Goal: Task Accomplishment & Management: Manage account settings

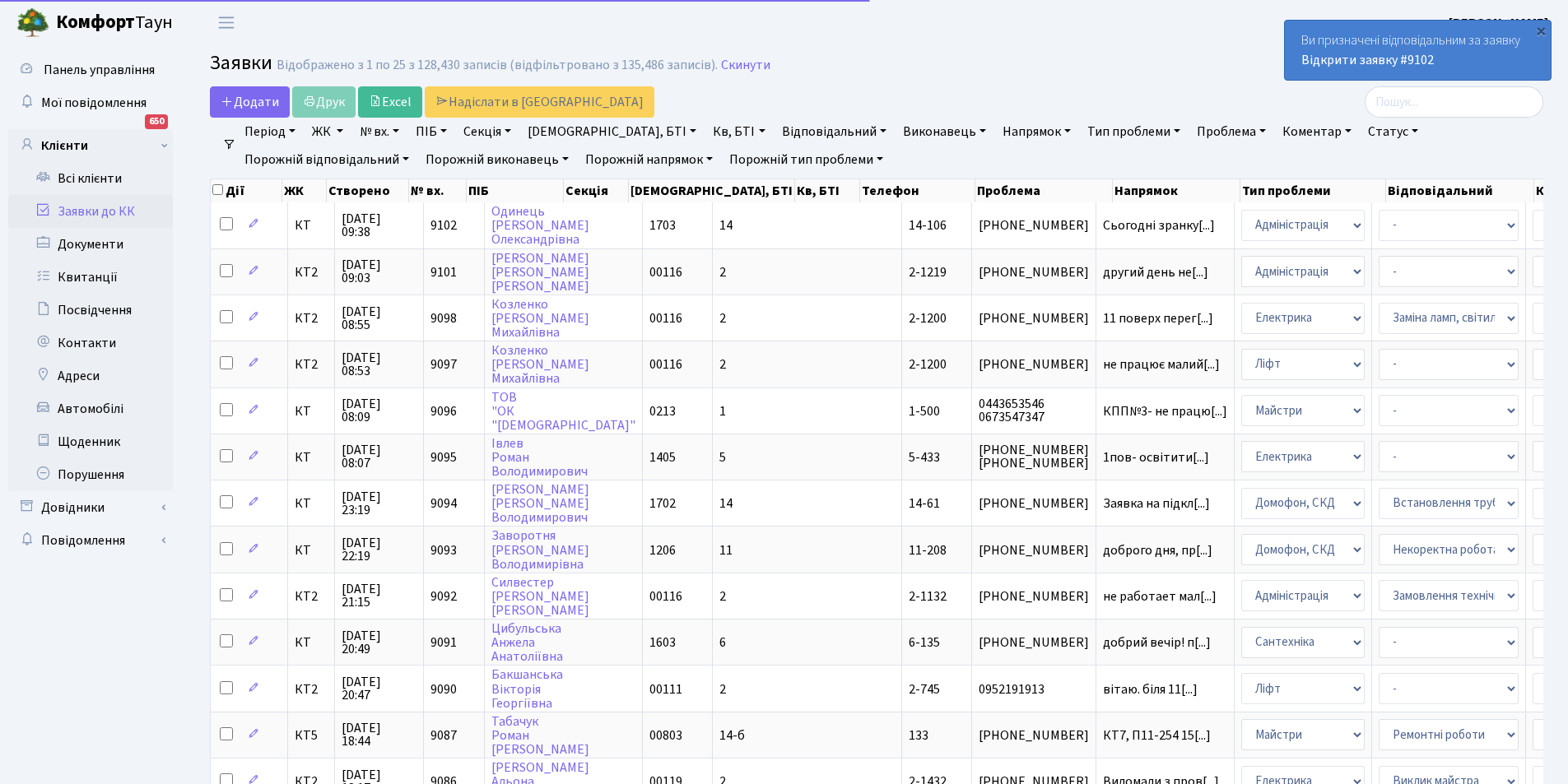
select select "25"
click at [1366, 51] on link "Відкрити заявку #9102" at bounding box center [1367, 60] width 133 height 18
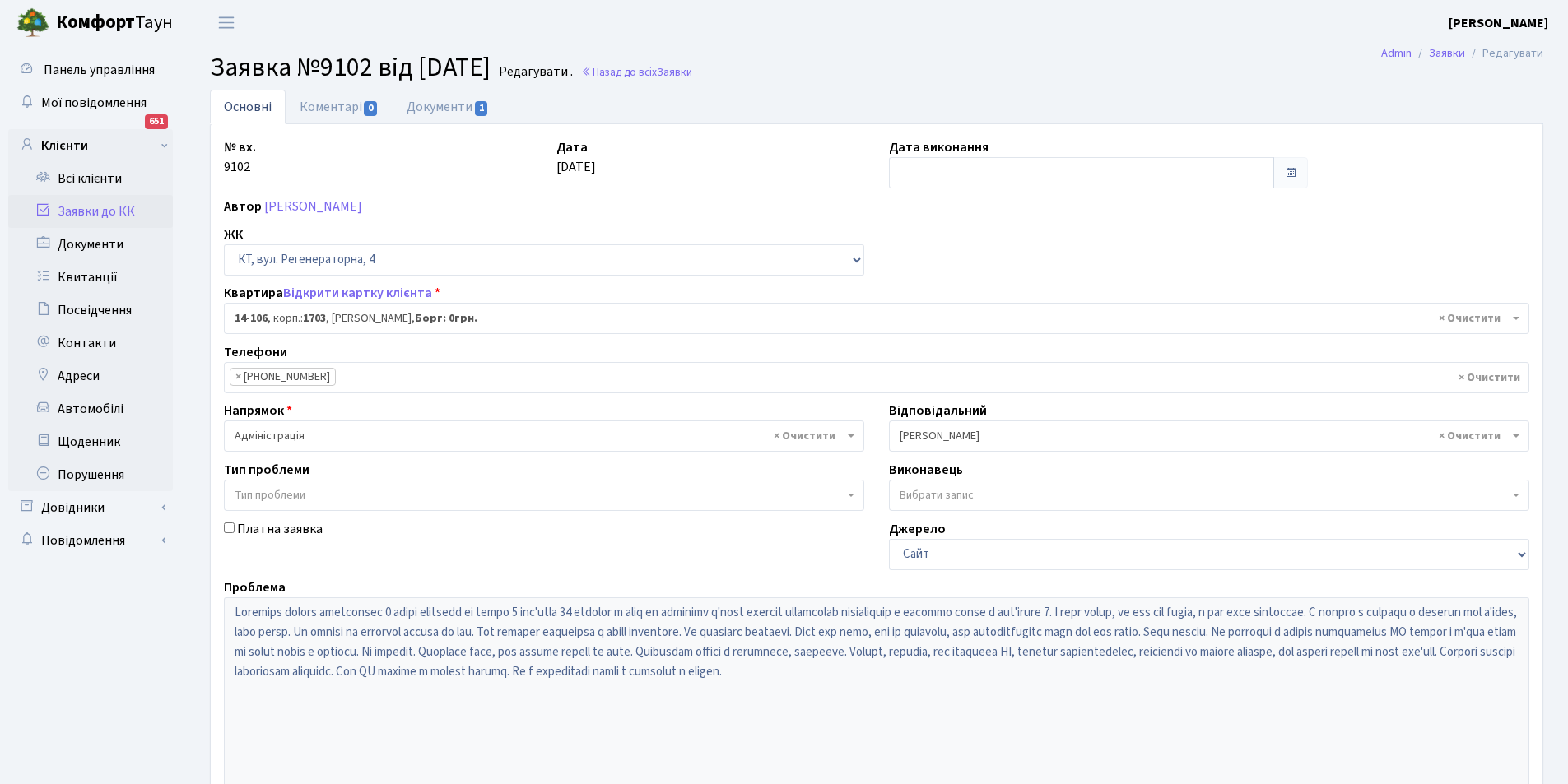
select select "7483"
click at [438, 116] on link "Документи 1" at bounding box center [447, 106] width 110 height 34
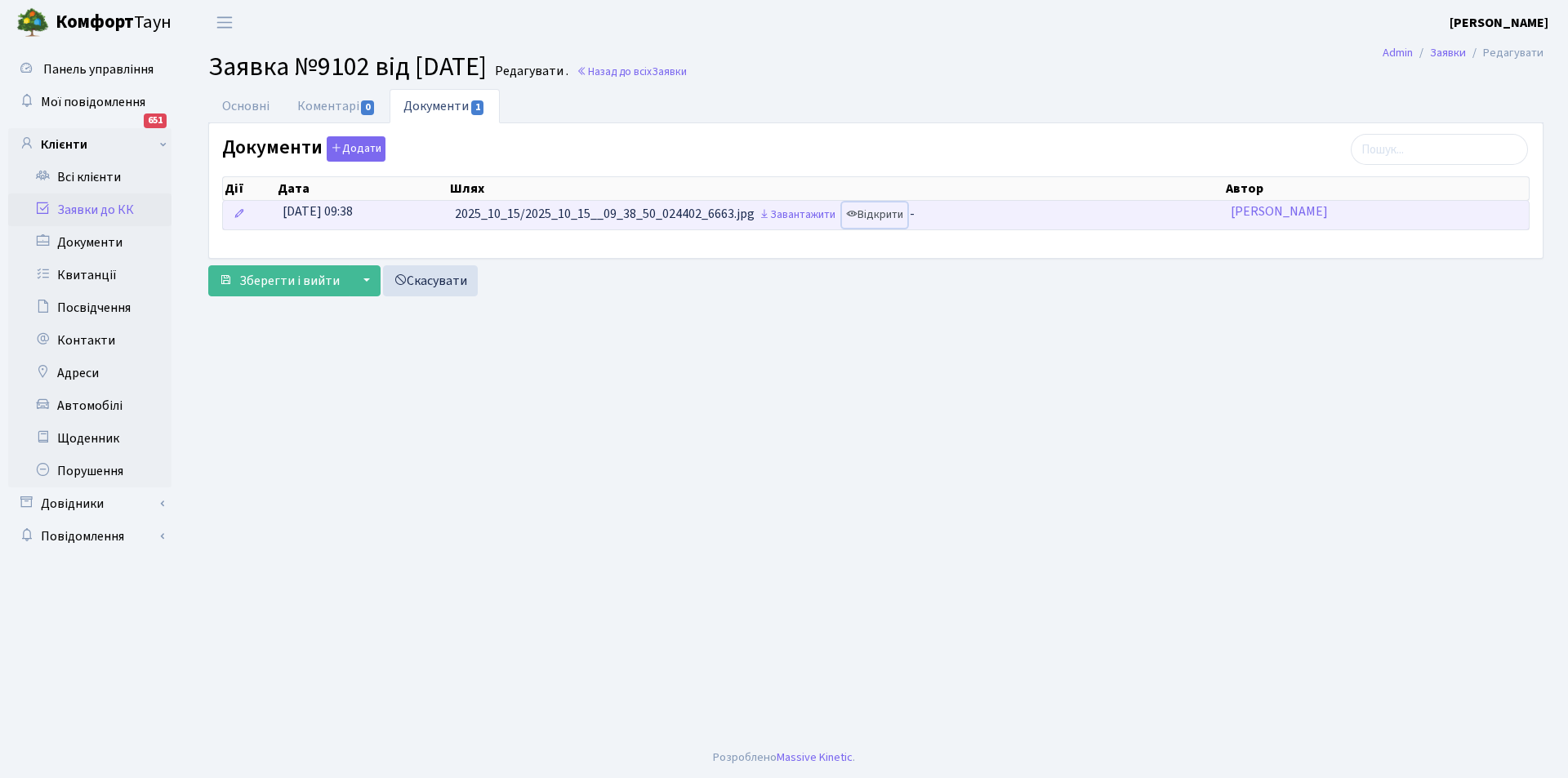
click at [880, 216] on link "Відкрити" at bounding box center [875, 215] width 65 height 25
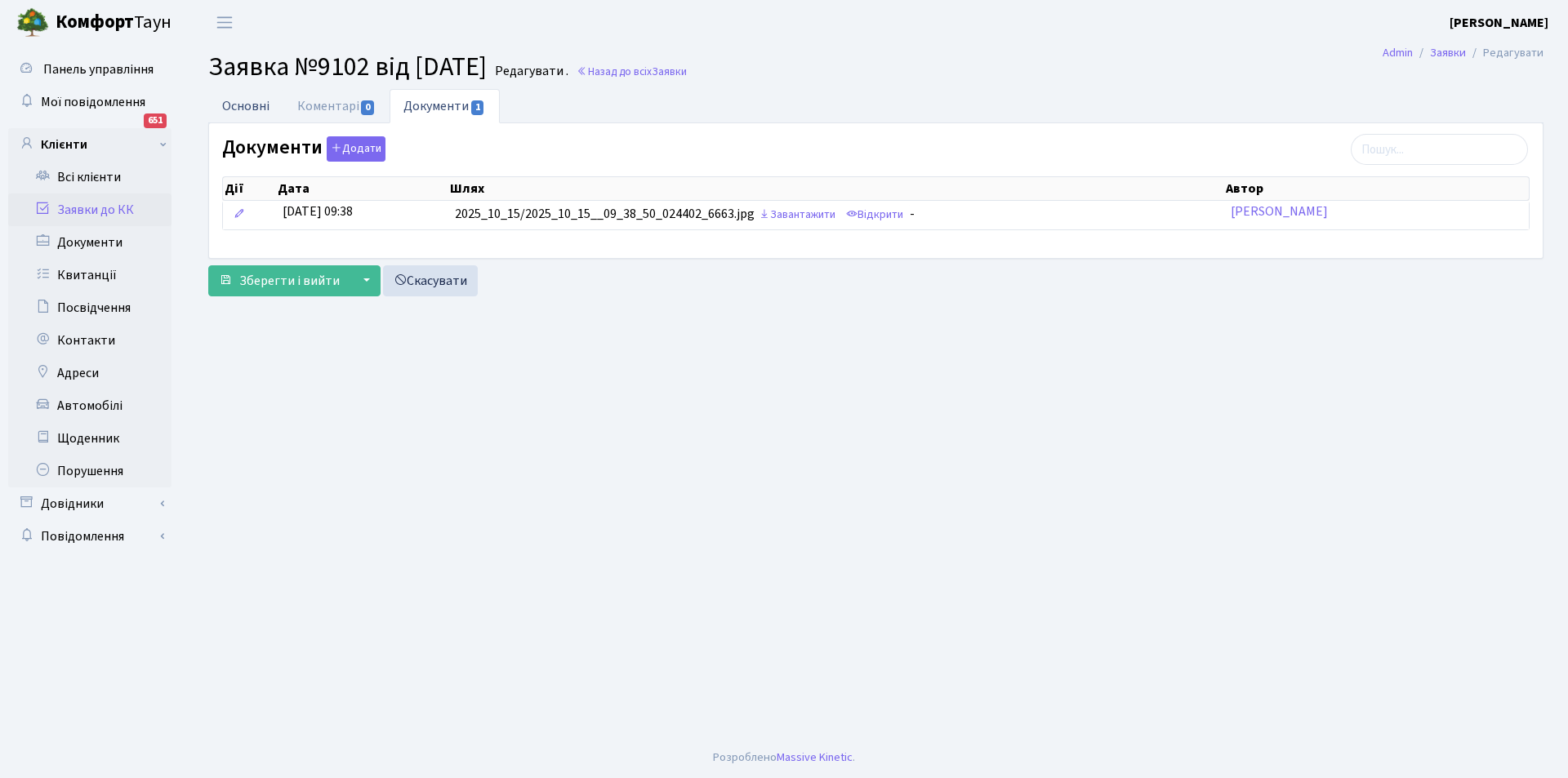
click at [235, 108] on link "Основні" at bounding box center [246, 105] width 75 height 34
